Goal: Transaction & Acquisition: Subscribe to service/newsletter

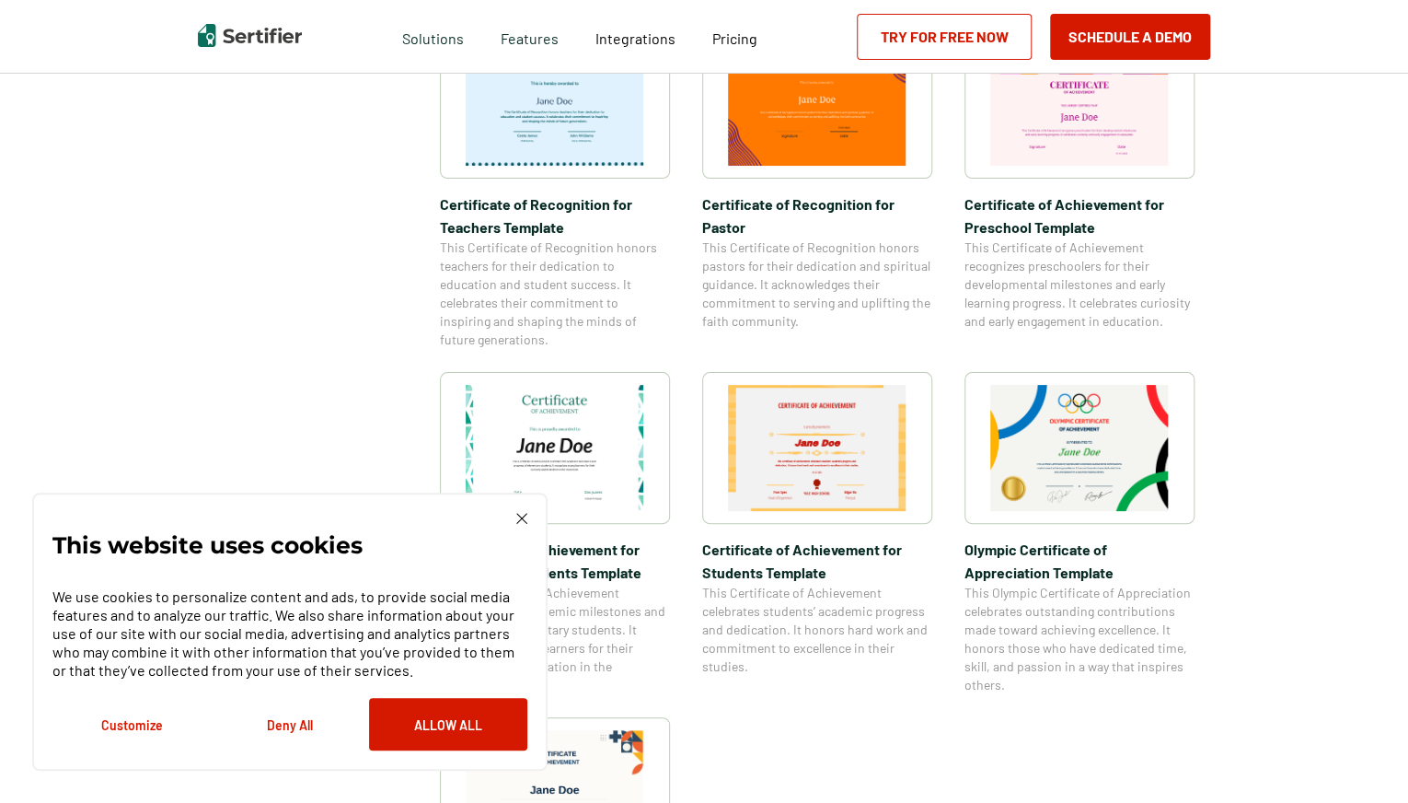
scroll to position [1035, 0]
click at [524, 518] on img at bounding box center [521, 518] width 11 height 11
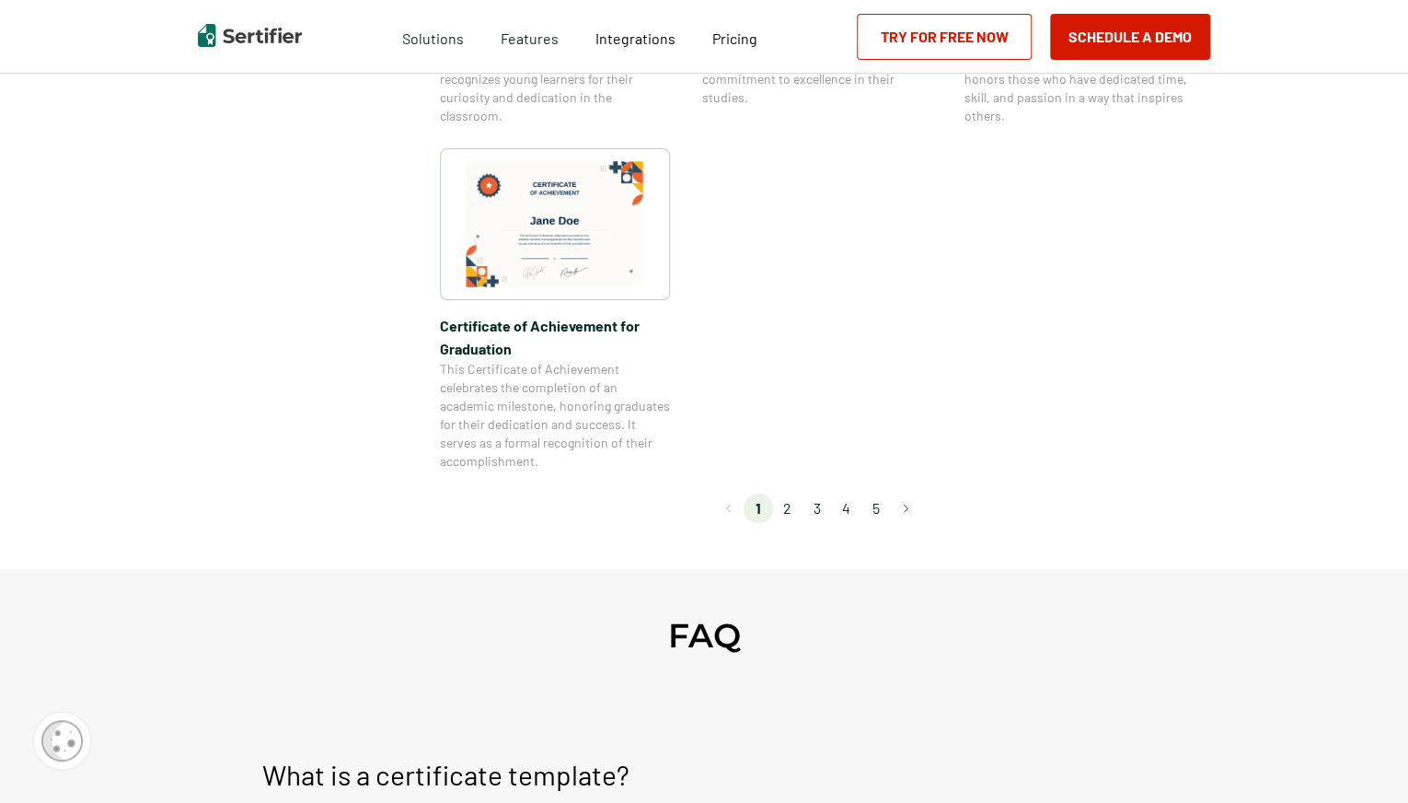
scroll to position [1602, 0]
click at [798, 513] on li "2" at bounding box center [787, 509] width 29 height 29
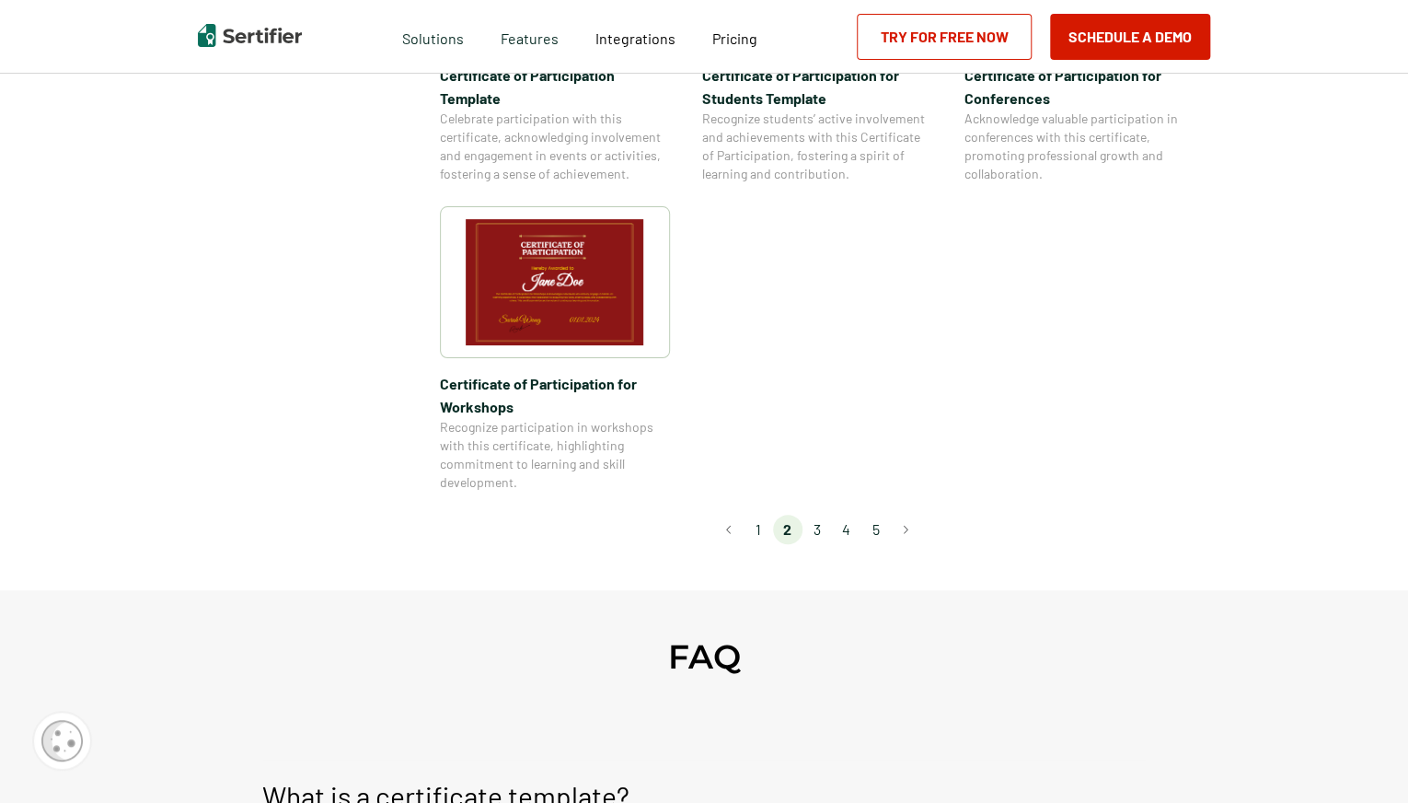
scroll to position [1706, 0]
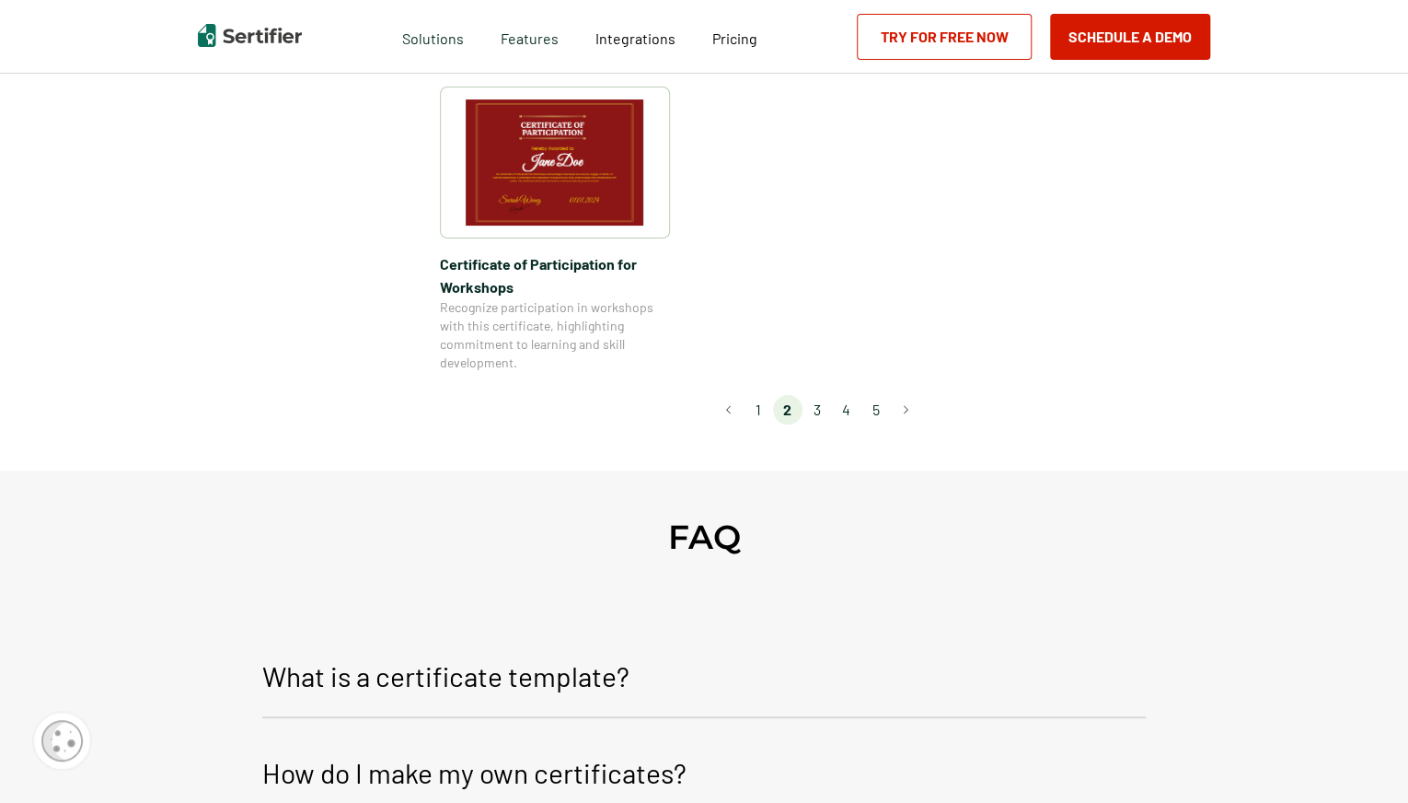
click at [810, 395] on li "3" at bounding box center [817, 409] width 29 height 29
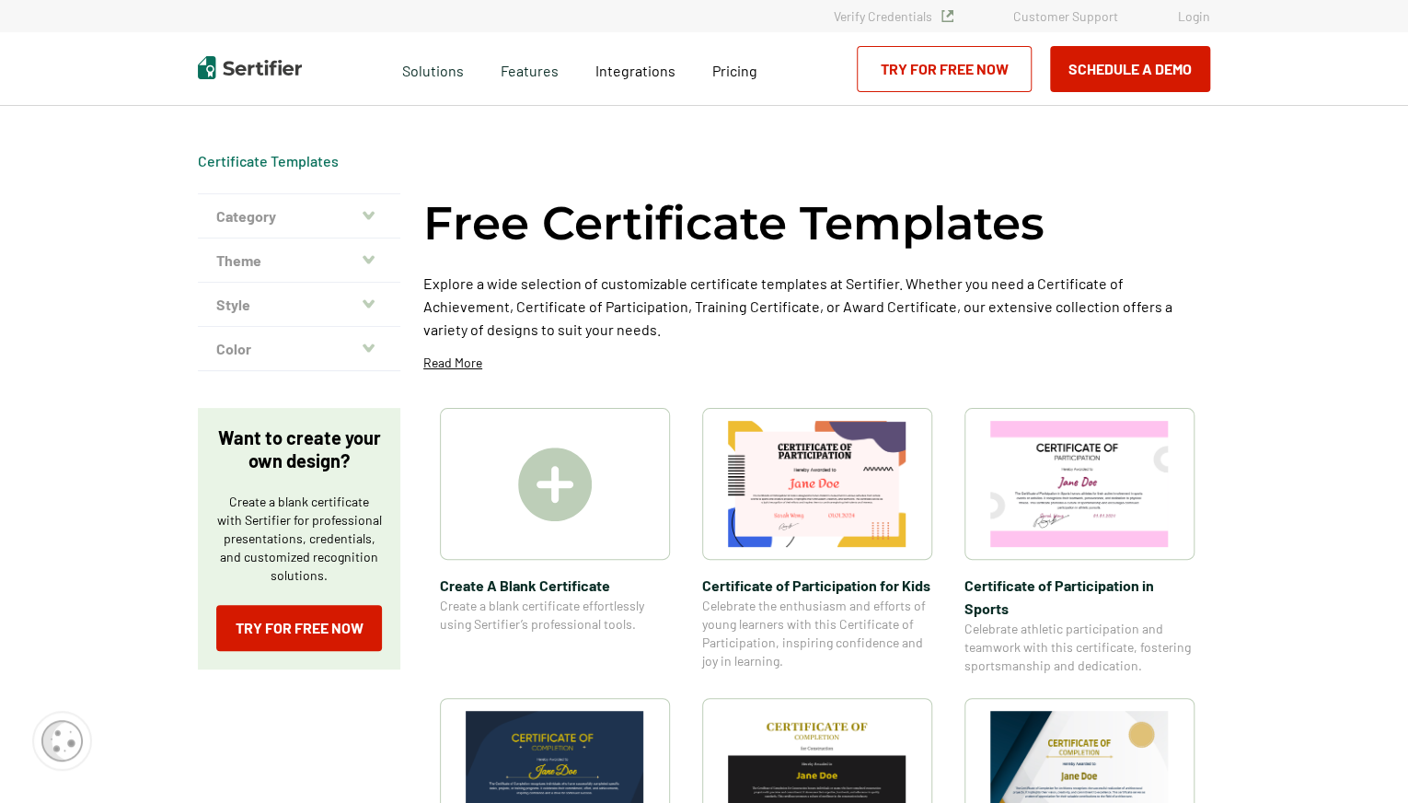
scroll to position [0, 0]
click at [368, 257] on icon "button" at bounding box center [369, 259] width 12 height 8
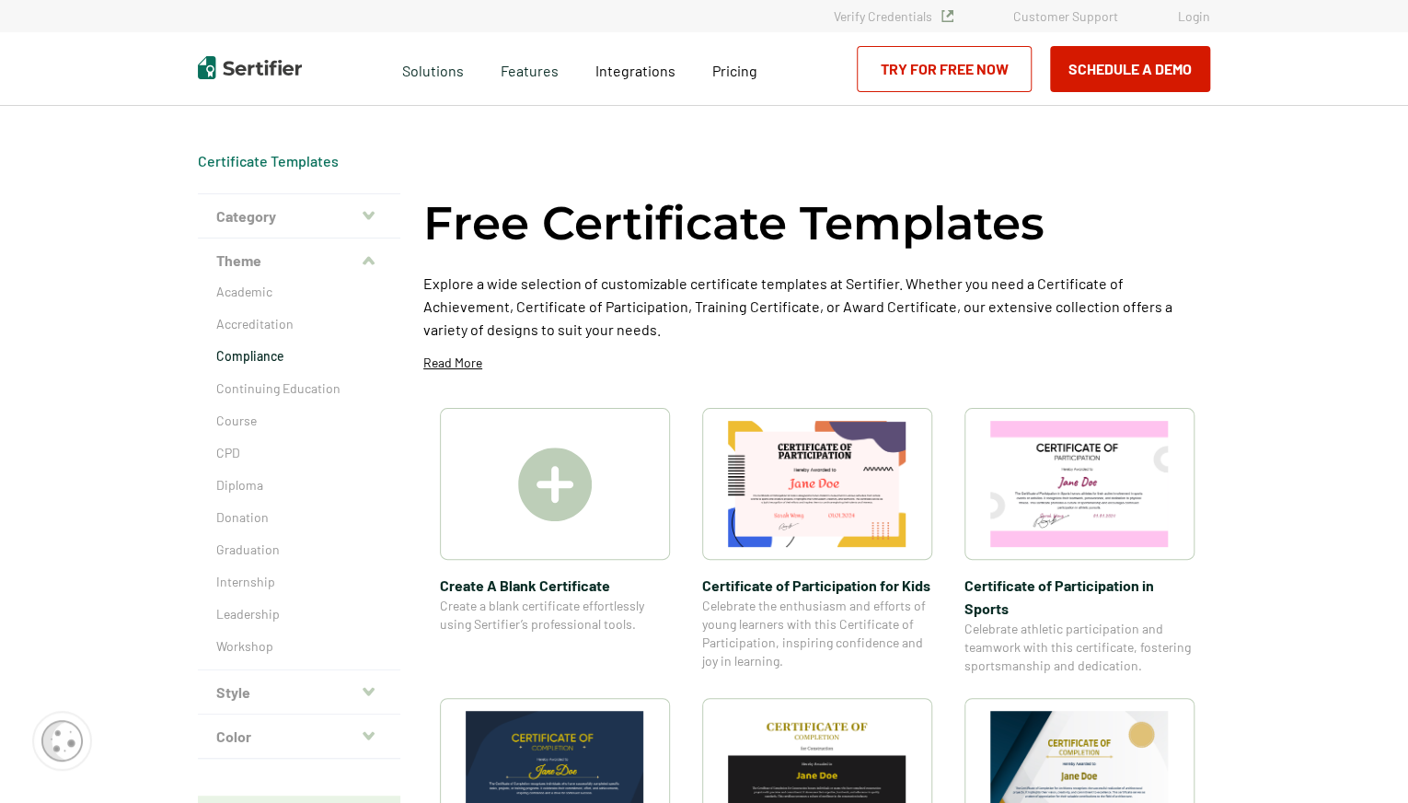
click at [265, 360] on p "Compliance" at bounding box center [299, 356] width 166 height 18
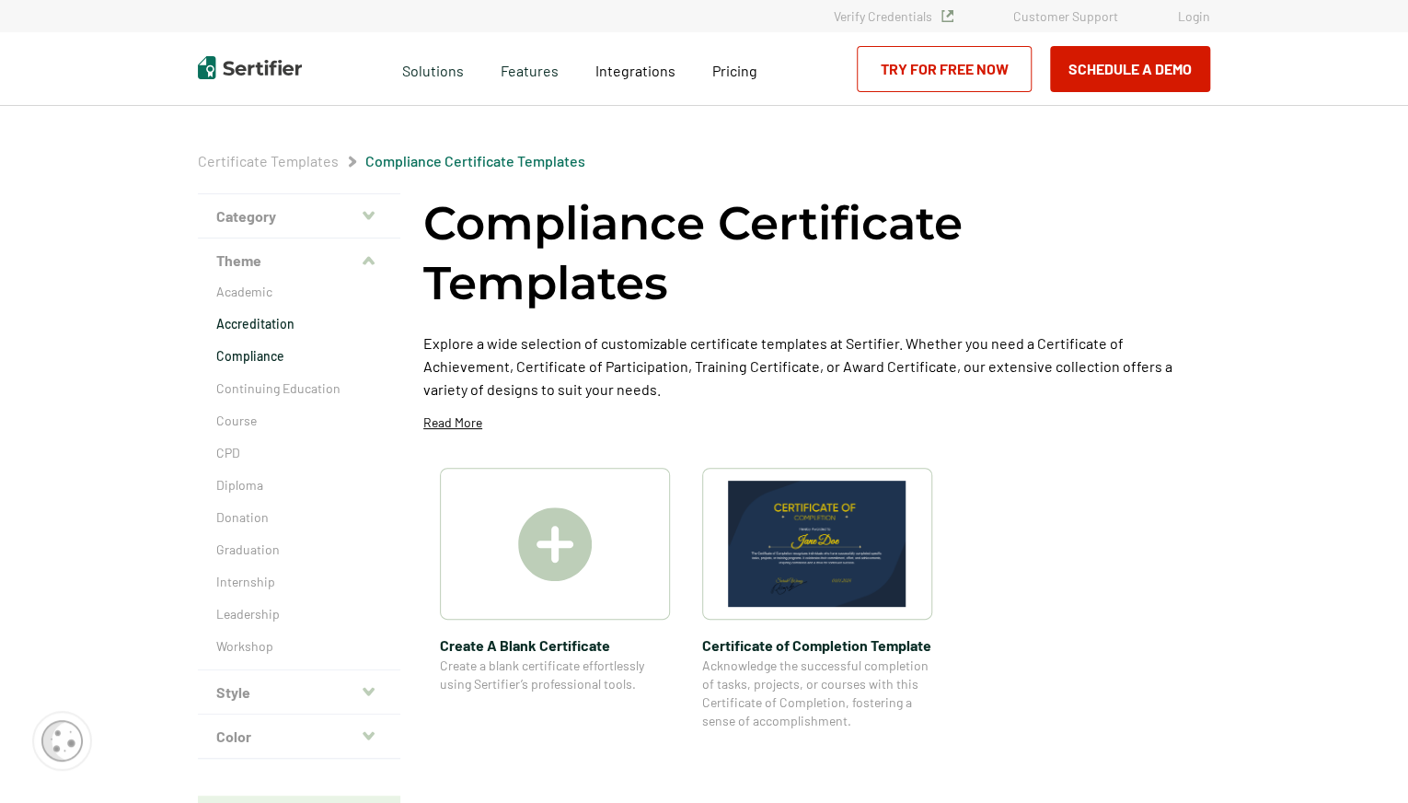
click at [257, 319] on p "Accreditation" at bounding box center [299, 324] width 166 height 18
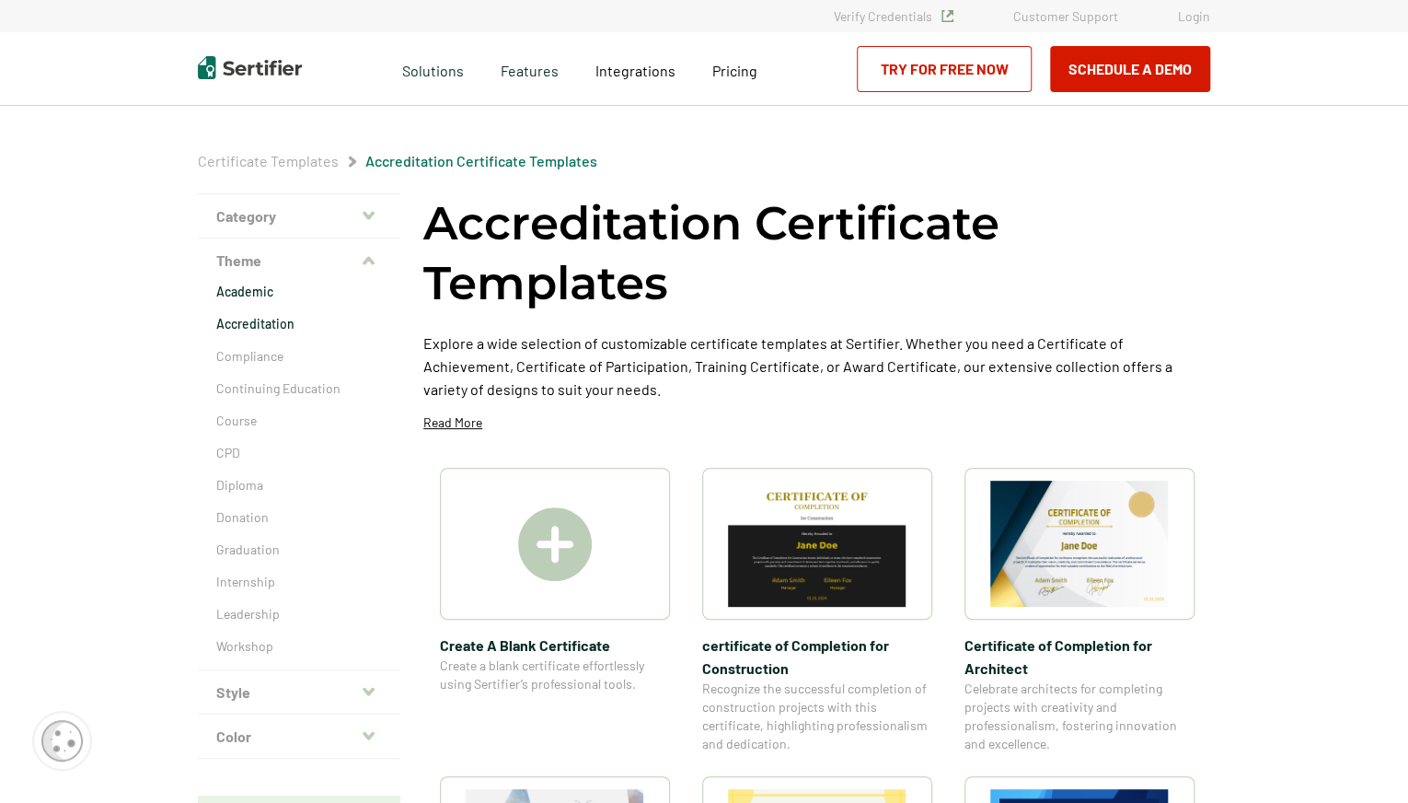
click at [250, 291] on p "Academic" at bounding box center [299, 292] width 166 height 18
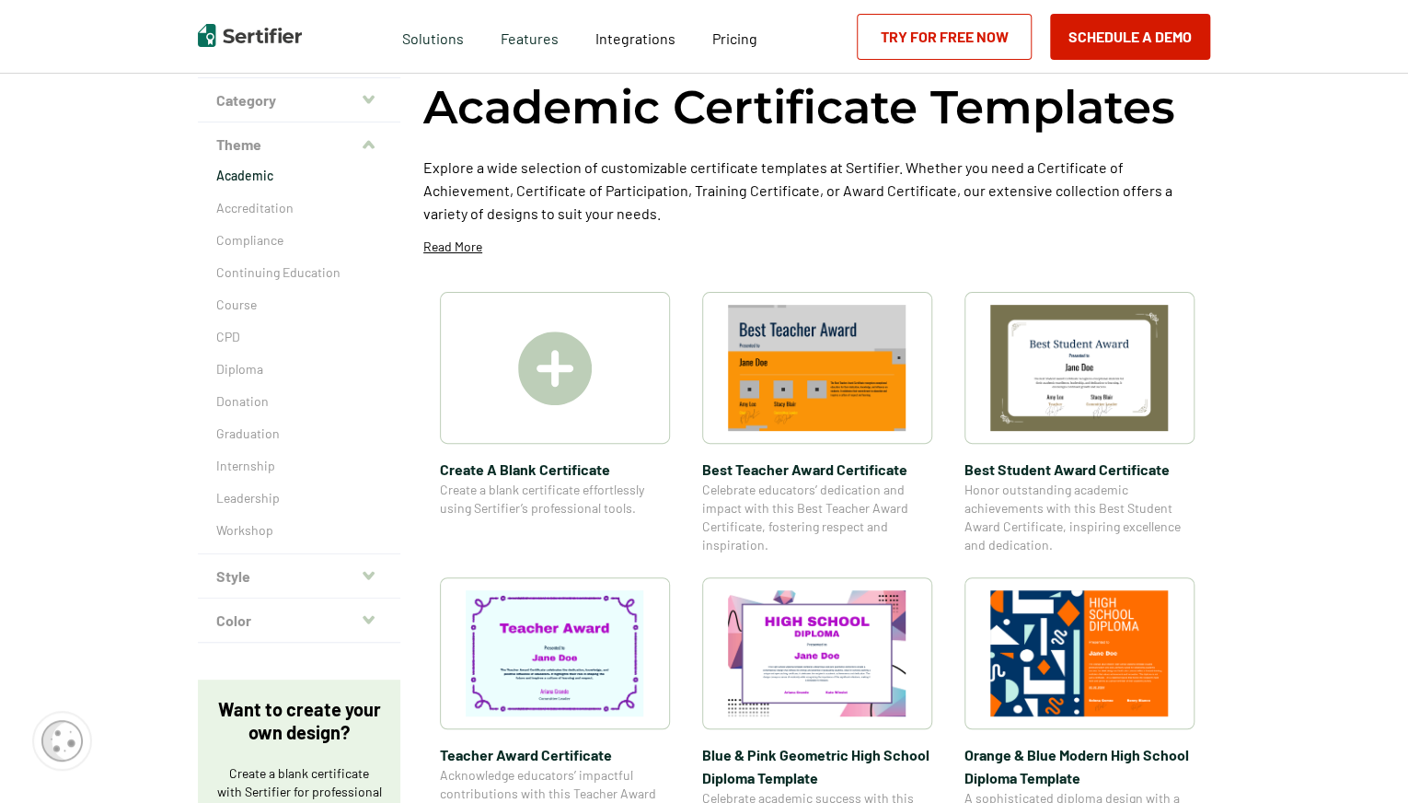
scroll to position [113, 0]
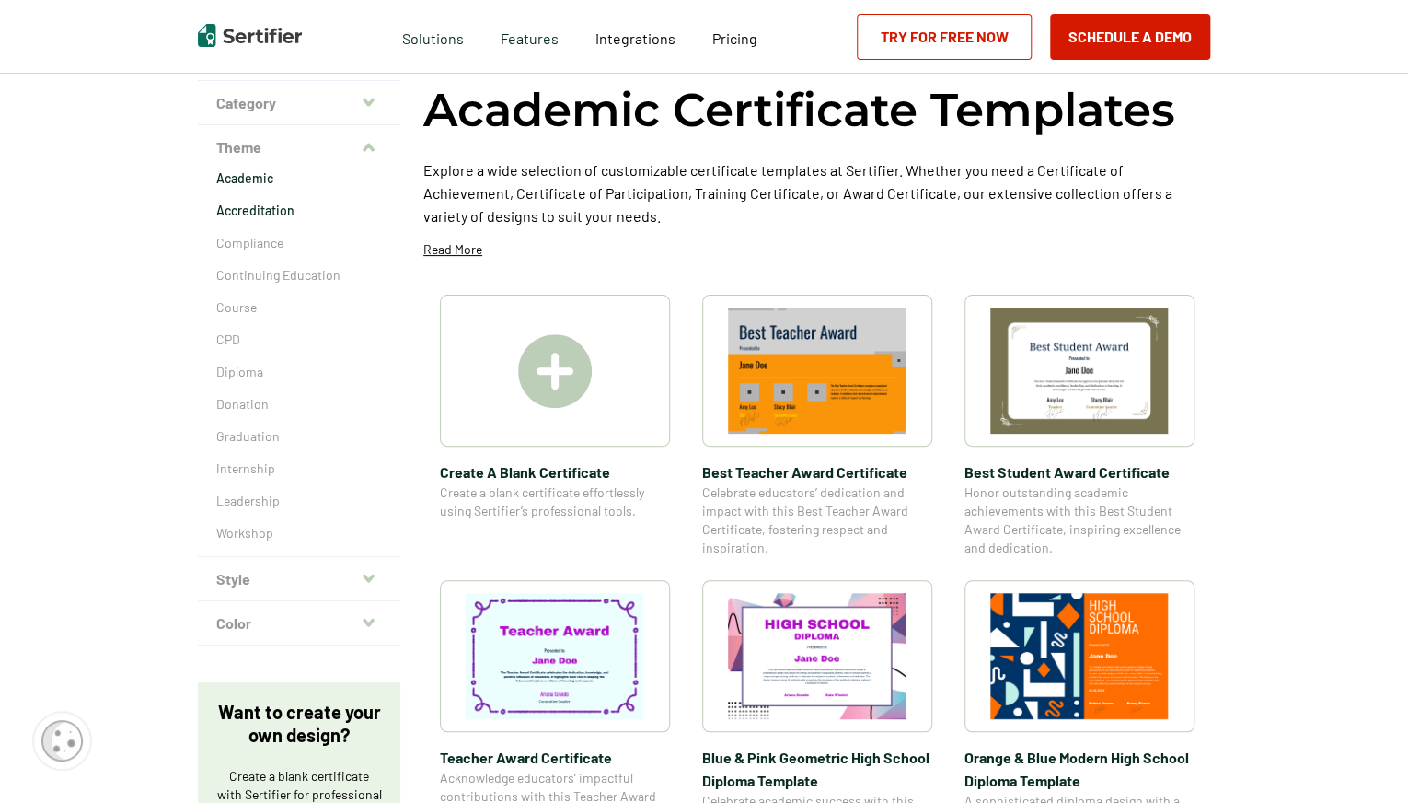
click at [259, 218] on p "Accreditation" at bounding box center [299, 211] width 166 height 18
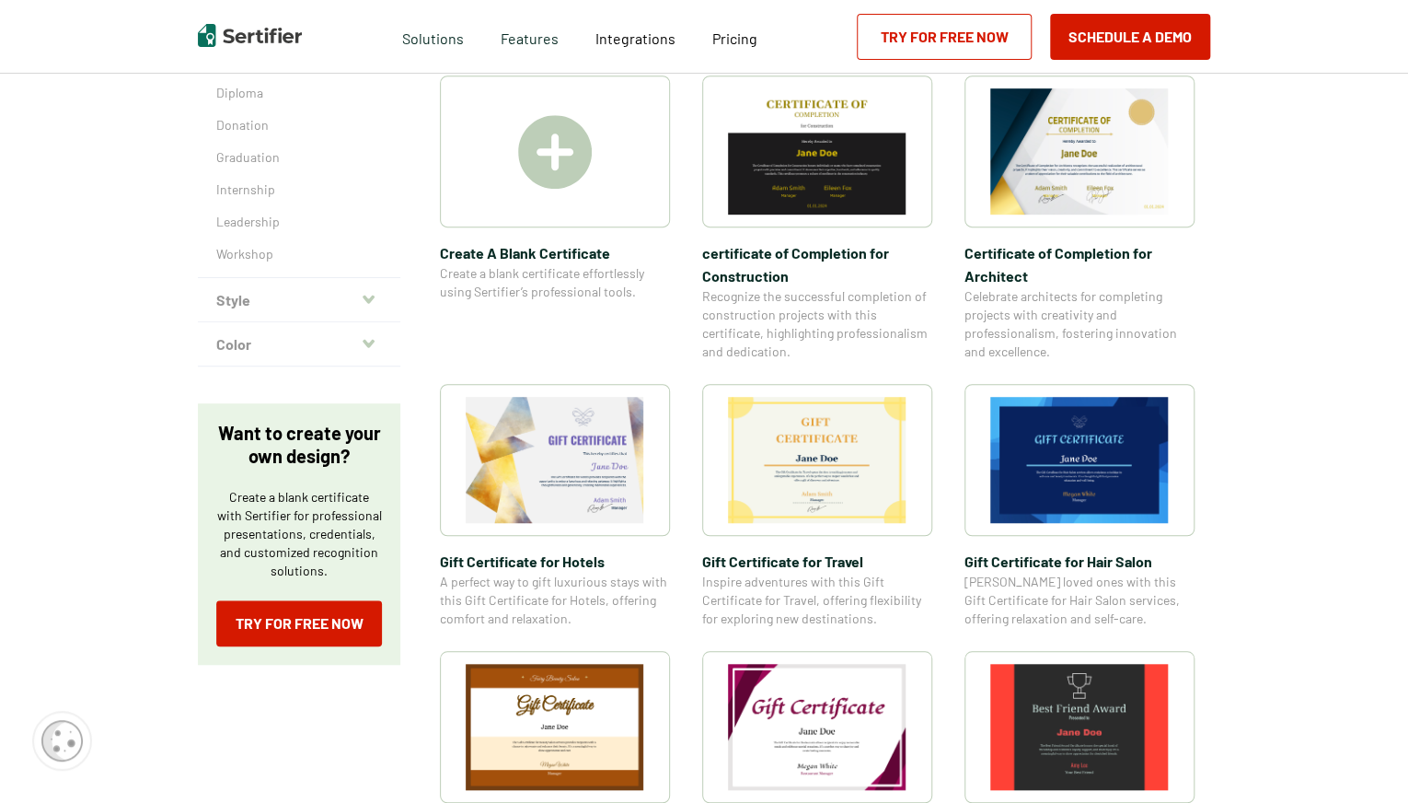
scroll to position [250, 0]
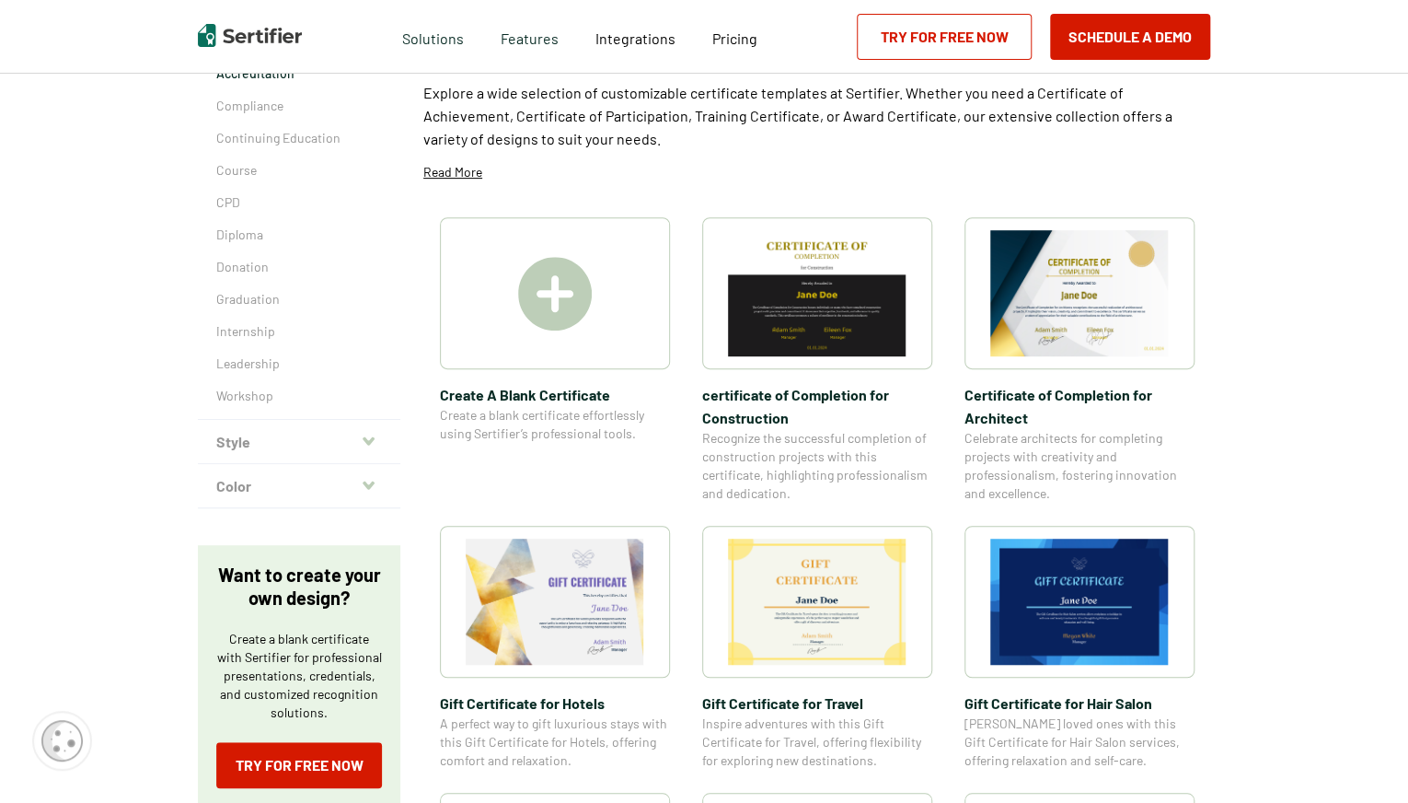
click at [1082, 323] on img at bounding box center [1079, 293] width 179 height 126
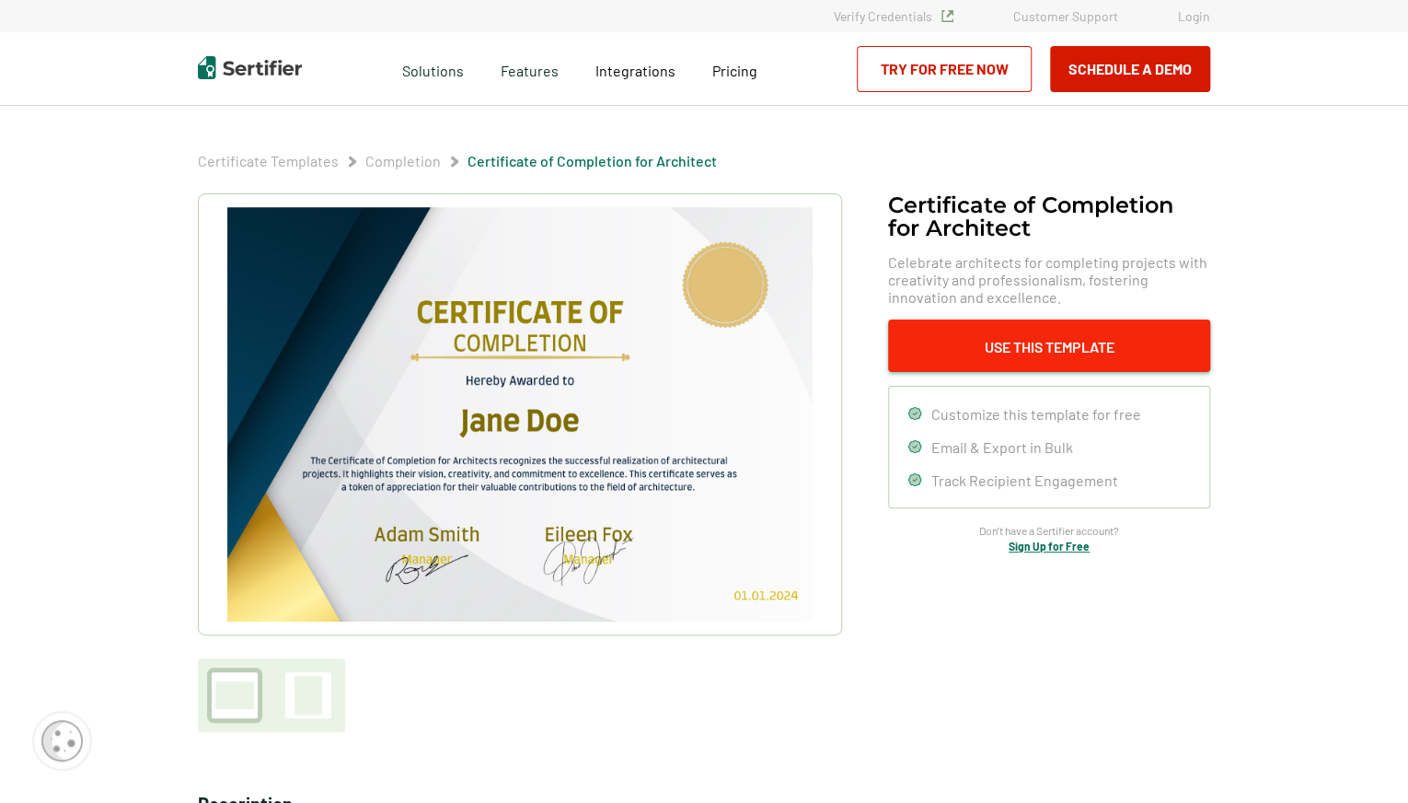
click at [1042, 334] on button "Use This Template" at bounding box center [1049, 345] width 322 height 52
click at [1013, 349] on button "Use This Template" at bounding box center [1049, 345] width 322 height 52
click at [943, 350] on button "Use This Template" at bounding box center [1049, 345] width 322 height 52
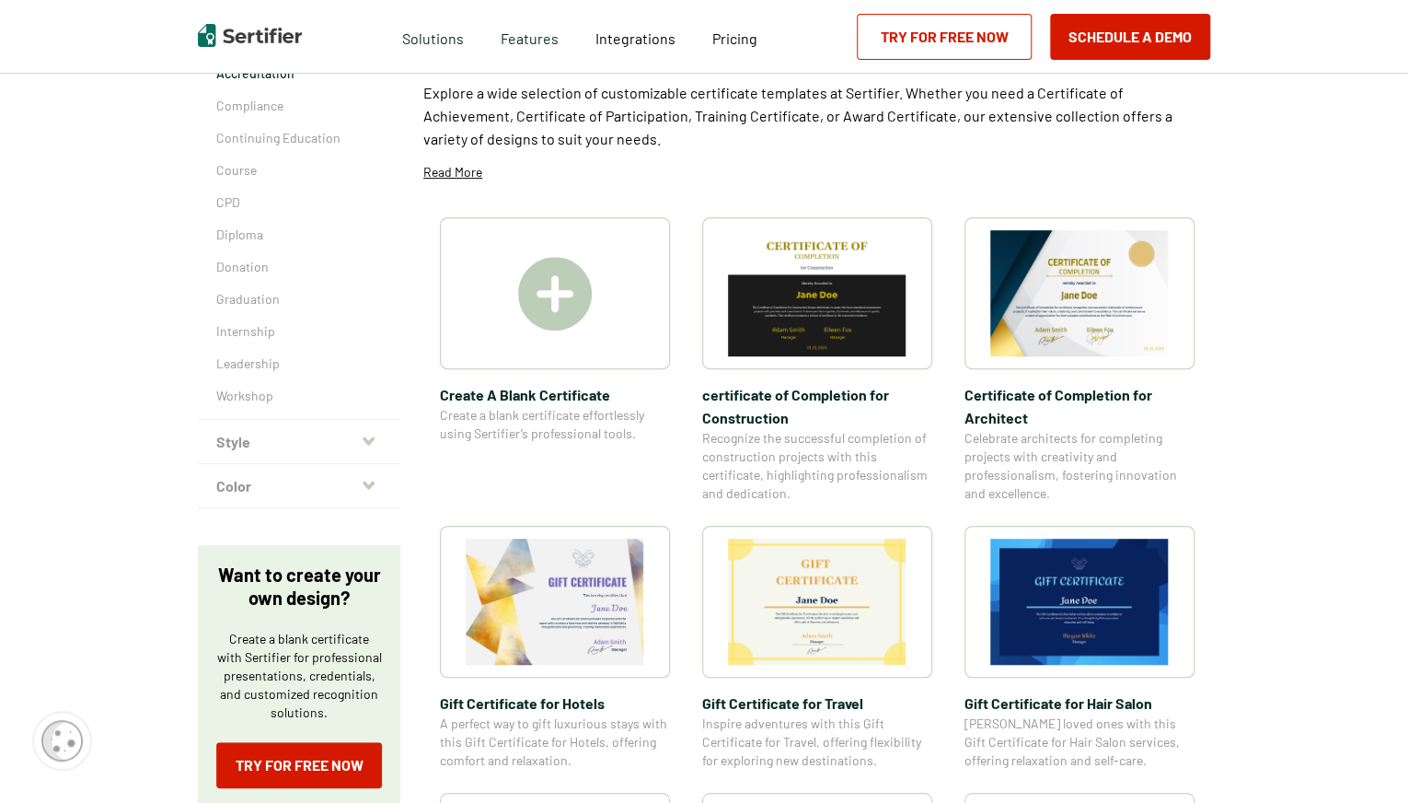
scroll to position [113, 0]
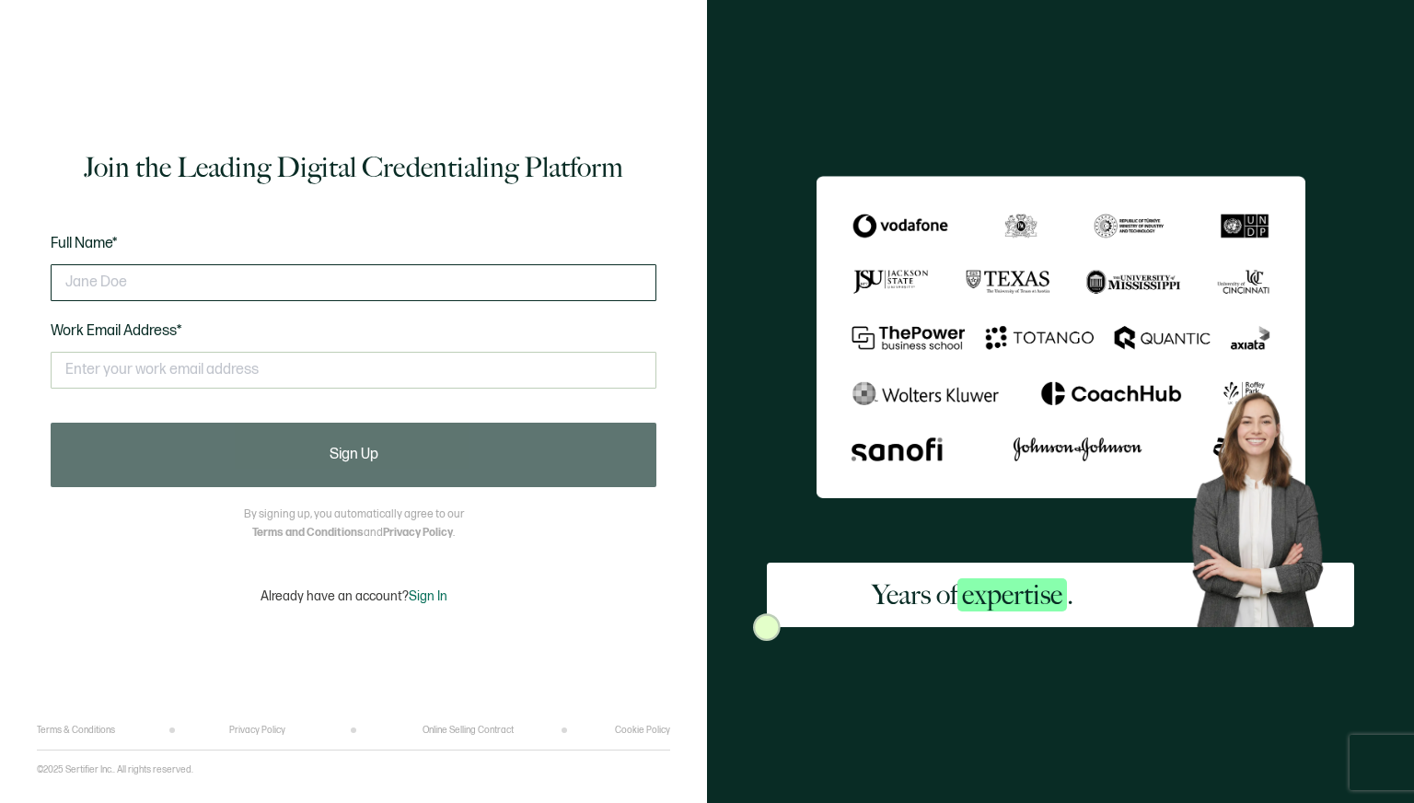
click at [451, 279] on input "text" at bounding box center [354, 282] width 606 height 37
type input "Jake Caracciolo"
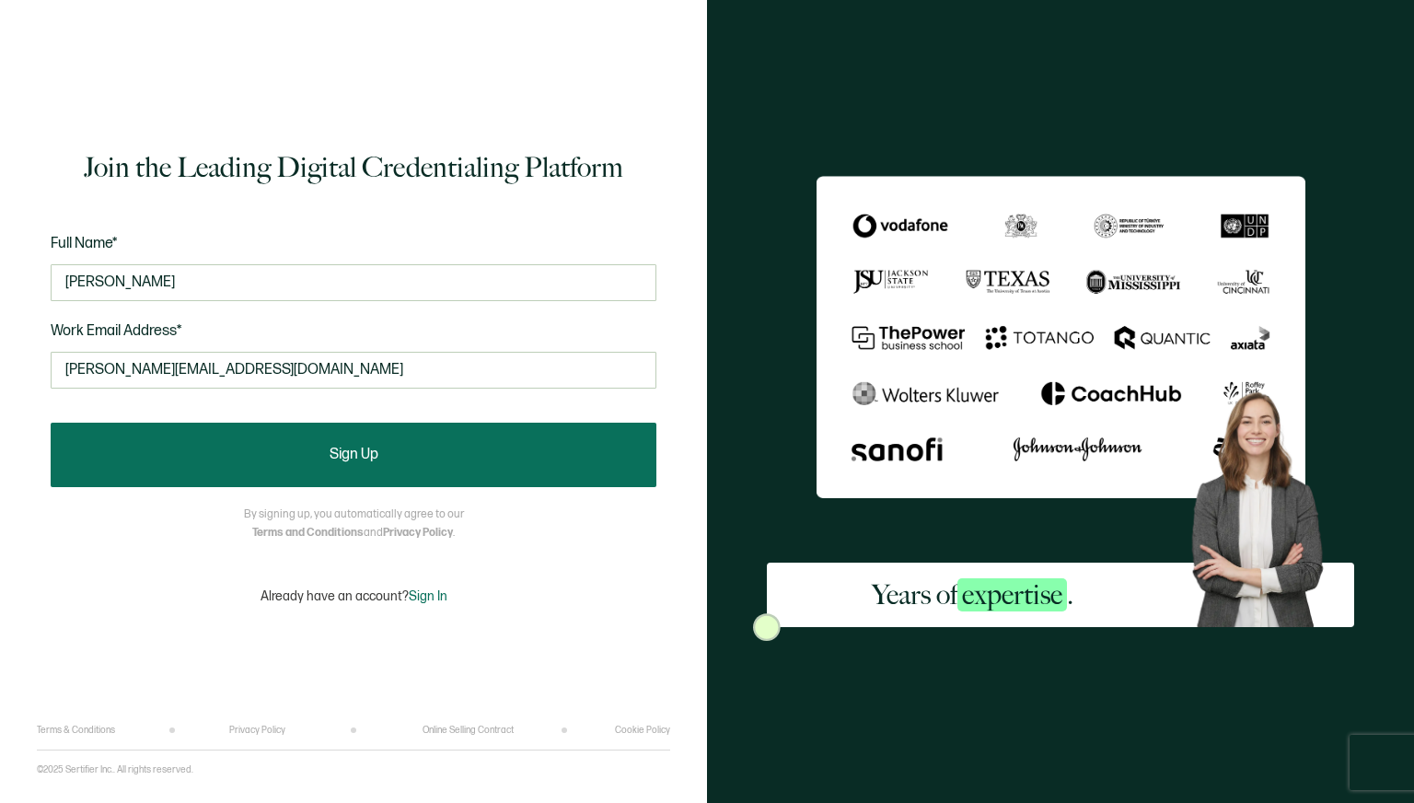
type input "j.caracciolo@electricpicture.com"
click at [471, 461] on button "Sign Up" at bounding box center [354, 454] width 606 height 64
